Goal: Task Accomplishment & Management: Use online tool/utility

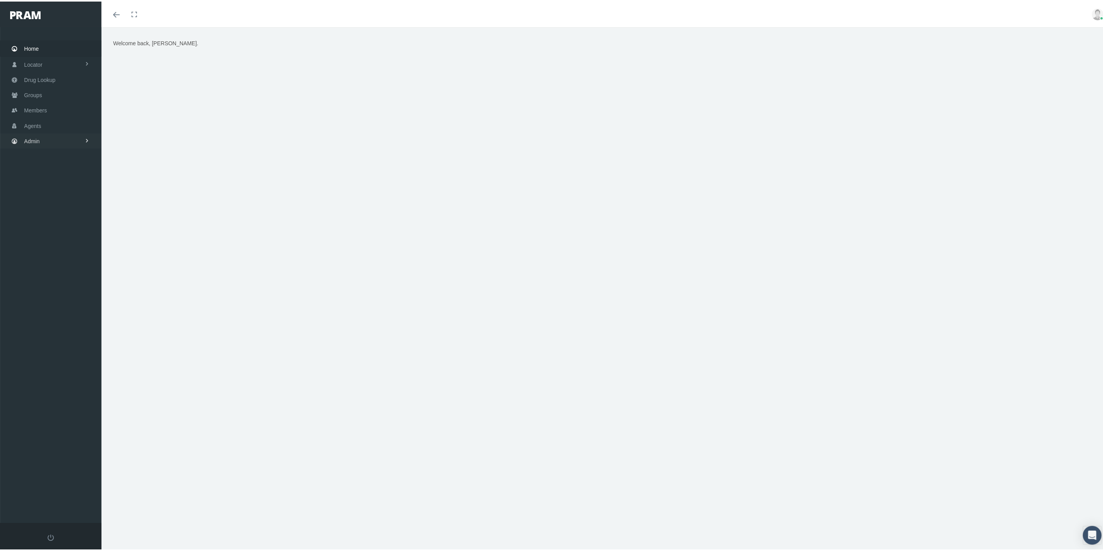
click at [53, 136] on link "Admin" at bounding box center [50, 139] width 101 height 15
click at [56, 117] on link "Agents" at bounding box center [50, 123] width 101 height 15
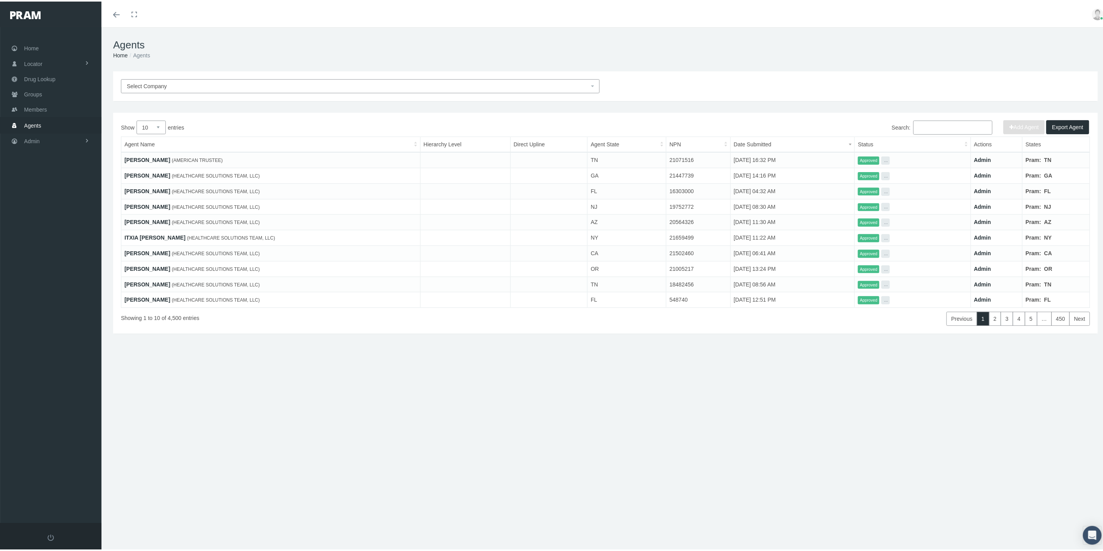
click at [197, 84] on span "Select Company" at bounding box center [358, 84] width 462 height 9
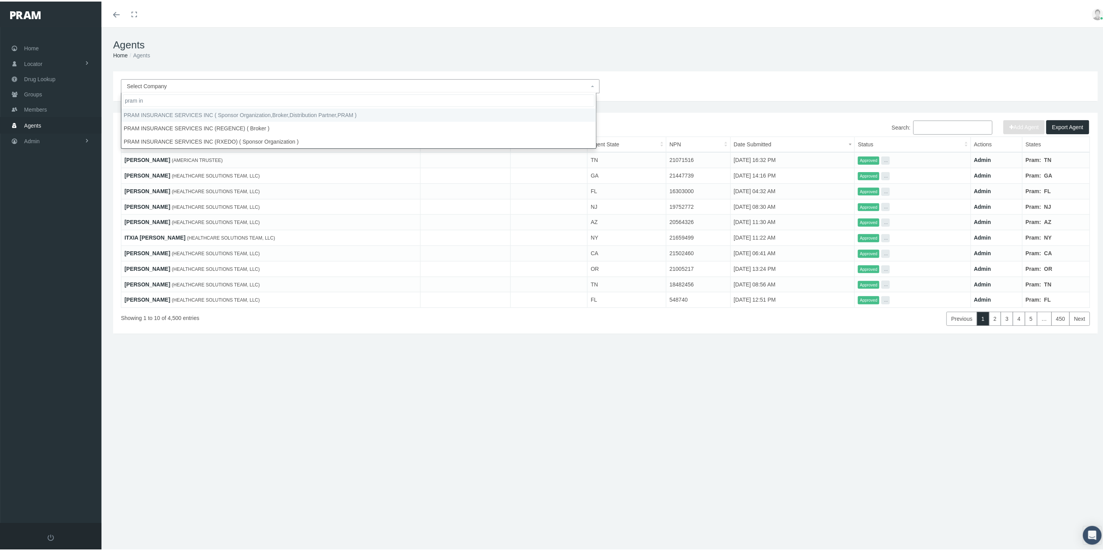
type input "pram in"
select select "53"
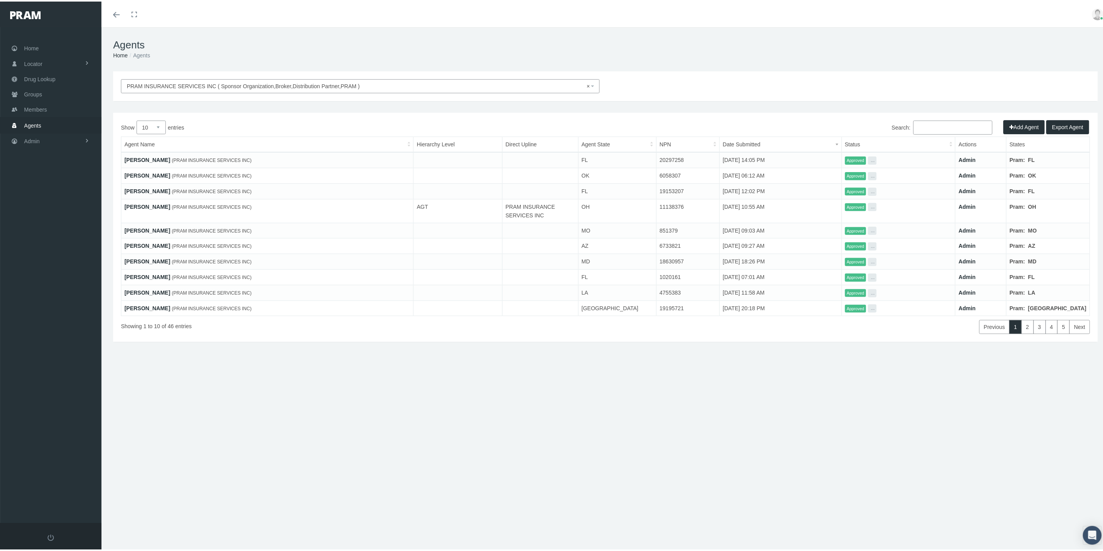
click at [954, 125] on input "Search:" at bounding box center [952, 126] width 79 height 14
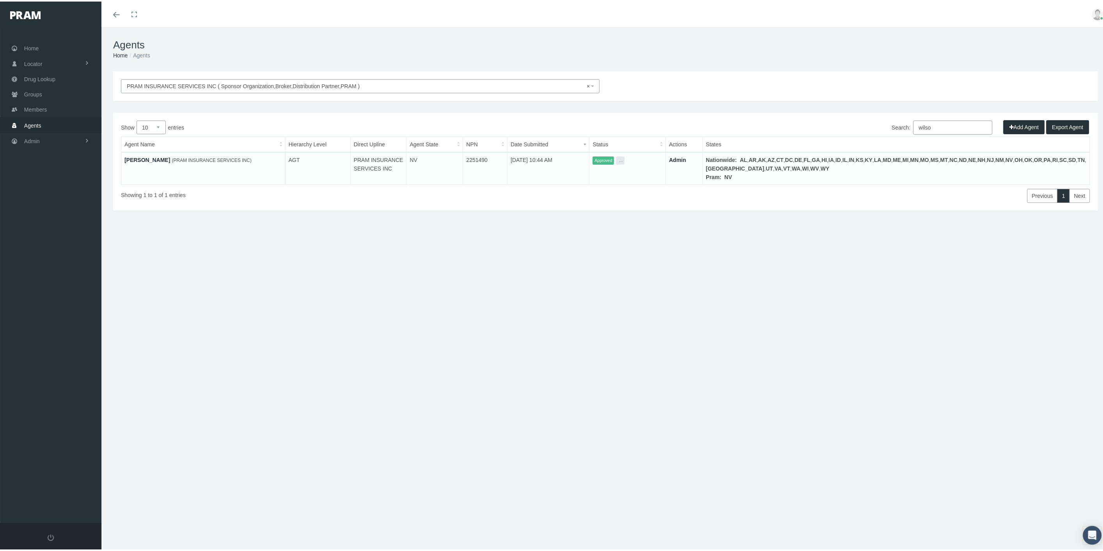
type input "wilso"
click at [686, 157] on link "Admin" at bounding box center [677, 158] width 17 height 6
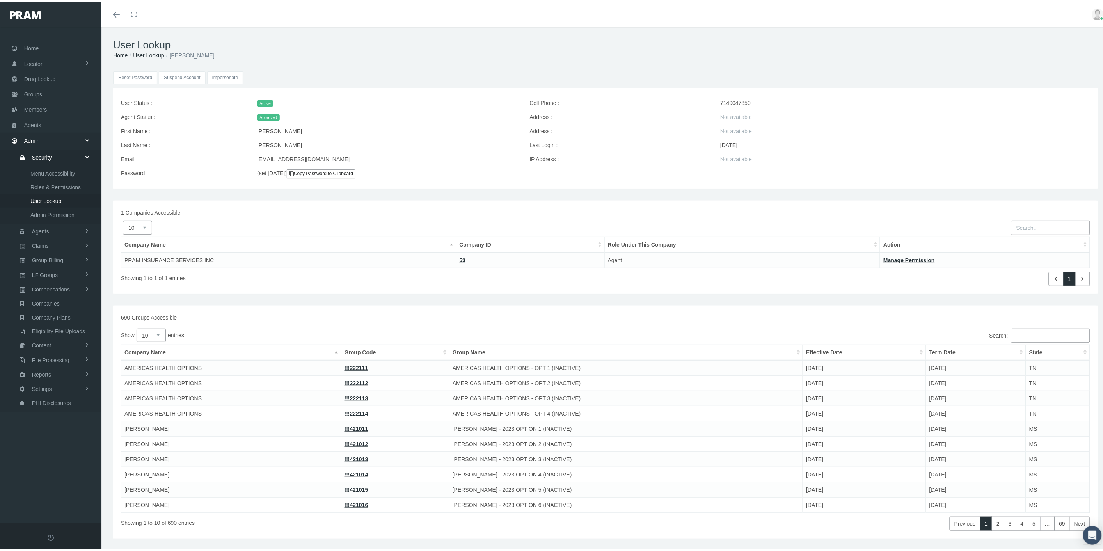
click at [224, 79] on input "Impersonate" at bounding box center [225, 76] width 36 height 13
